Goal: Information Seeking & Learning: Learn about a topic

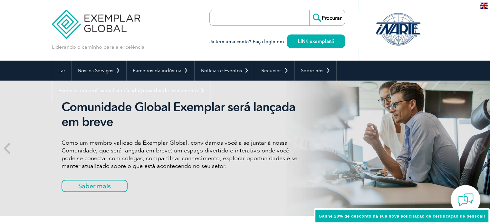
click at [166, 34] on div "Liderando o caminho para a excelência" at bounding box center [245, 30] width 386 height 61
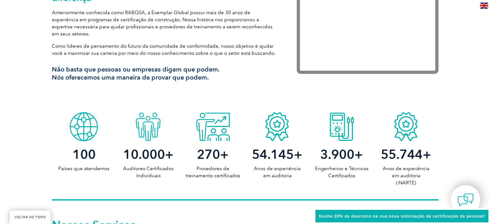
scroll to position [290, 0]
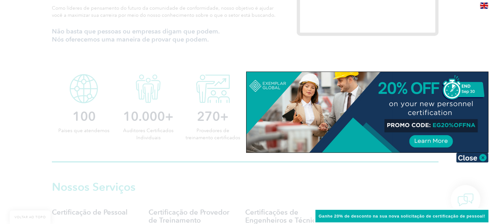
drag, startPoint x: 482, startPoint y: 157, endPoint x: 462, endPoint y: 154, distance: 20.2
click at [481, 157] on img at bounding box center [472, 158] width 32 height 10
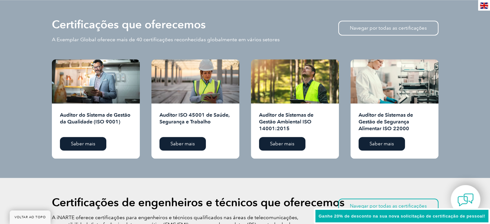
scroll to position [644, 0]
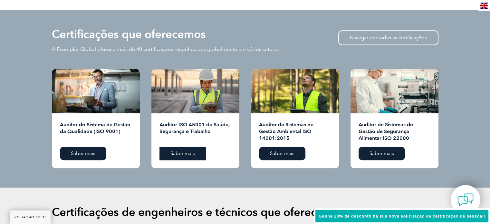
drag, startPoint x: 191, startPoint y: 148, endPoint x: 203, endPoint y: 147, distance: 12.9
click at [191, 150] on font "Saber mais" at bounding box center [182, 153] width 24 height 6
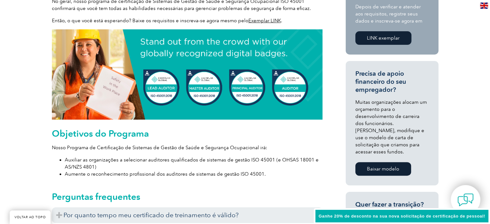
scroll to position [290, 0]
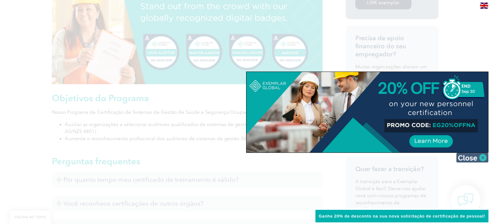
click at [482, 158] on img at bounding box center [472, 158] width 32 height 10
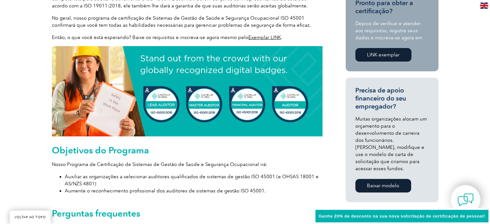
scroll to position [273, 0]
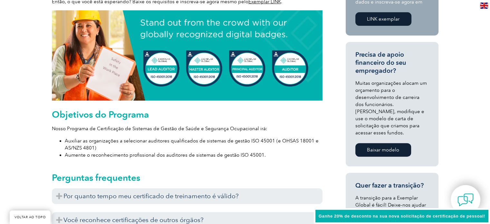
click at [169, 58] on img at bounding box center [187, 55] width 270 height 90
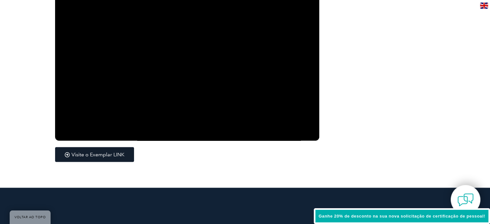
scroll to position [1241, 0]
